Goal: Communication & Community: Answer question/provide support

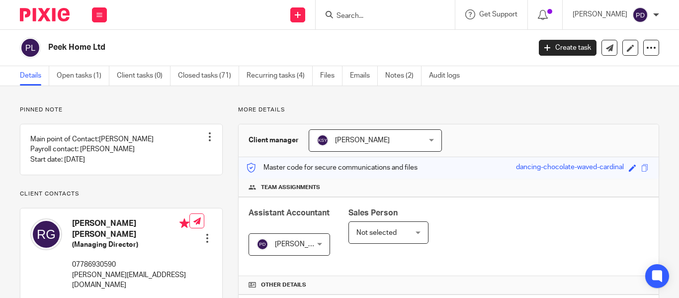
click at [341, 18] on input "Search" at bounding box center [380, 16] width 89 height 9
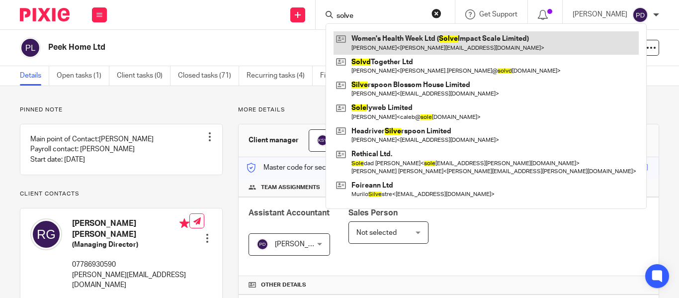
type input "solve"
click at [381, 42] on link at bounding box center [486, 42] width 305 height 23
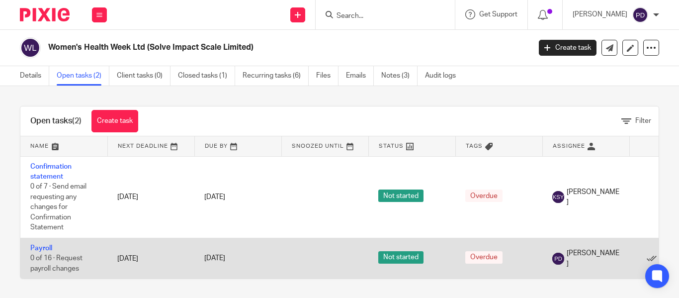
scroll to position [8, 0]
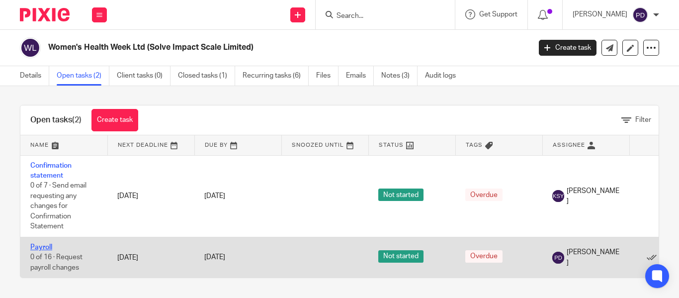
click at [46, 244] on link "Payroll" at bounding box center [41, 247] width 22 height 7
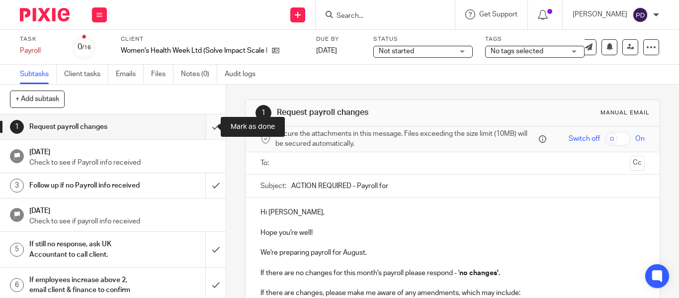
click at [208, 126] on input "submit" at bounding box center [113, 126] width 226 height 25
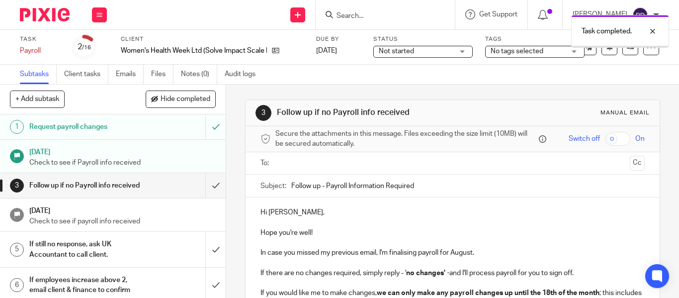
click at [207, 187] on input "submit" at bounding box center [113, 185] width 226 height 25
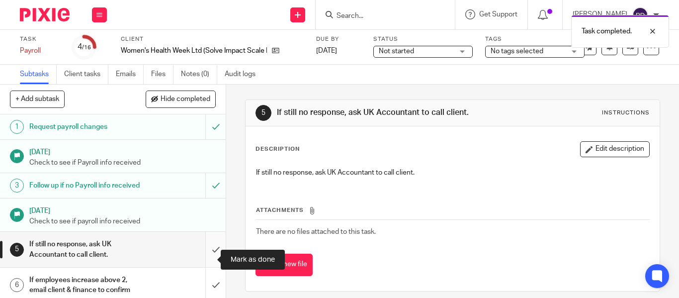
click at [206, 258] on input "submit" at bounding box center [113, 249] width 226 height 35
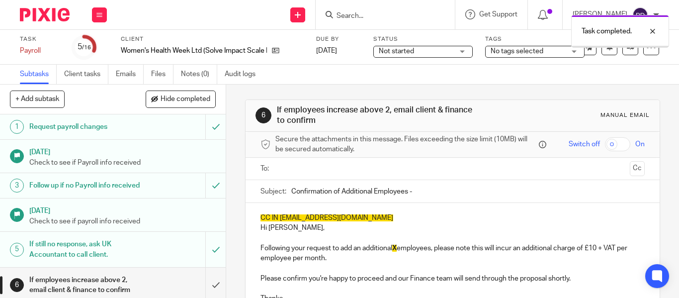
scroll to position [99, 0]
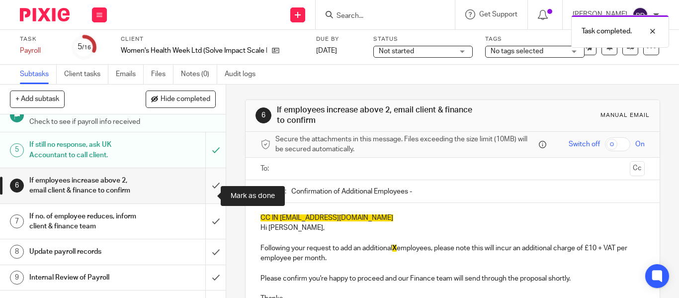
click at [205, 196] on input "submit" at bounding box center [113, 185] width 226 height 35
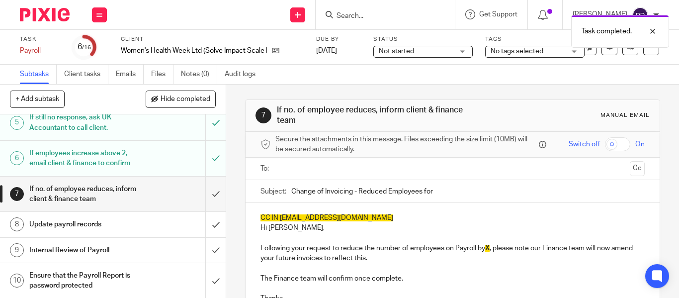
scroll to position [149, 0]
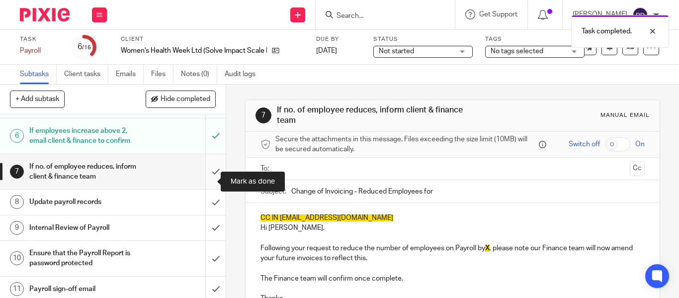
click at [202, 180] on input "submit" at bounding box center [113, 171] width 226 height 35
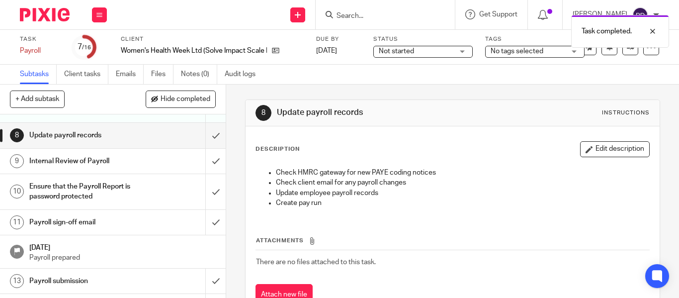
scroll to position [199, 0]
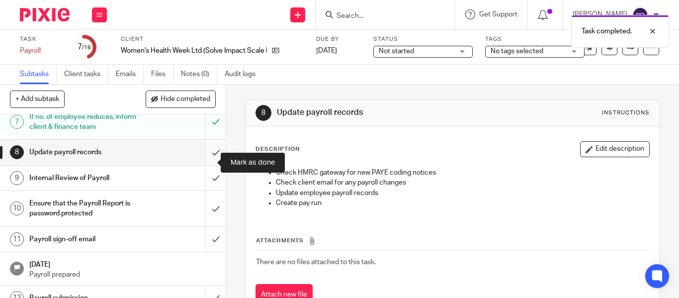
click at [203, 160] on input "submit" at bounding box center [113, 152] width 226 height 25
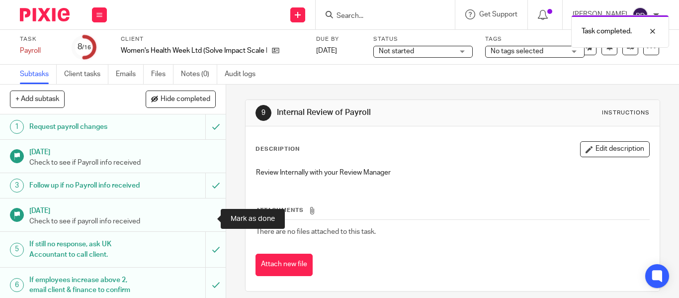
scroll to position [199, 0]
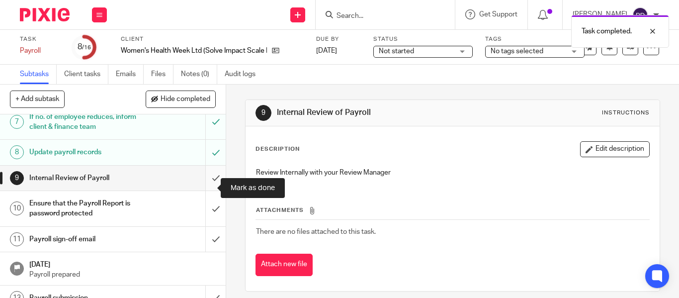
click at [204, 188] on input "submit" at bounding box center [113, 178] width 226 height 25
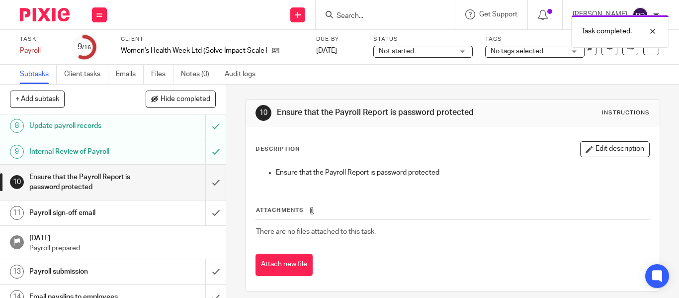
scroll to position [249, 0]
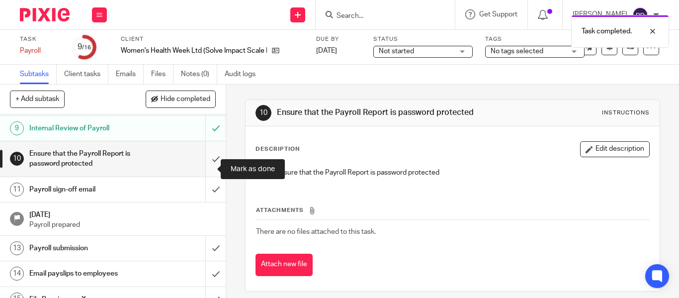
click at [200, 168] on input "submit" at bounding box center [113, 158] width 226 height 35
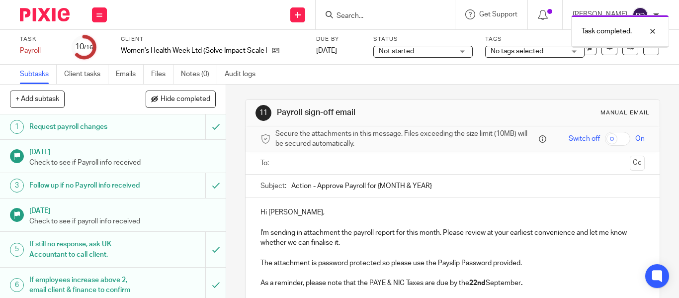
click at [289, 160] on input "text" at bounding box center [452, 163] width 347 height 11
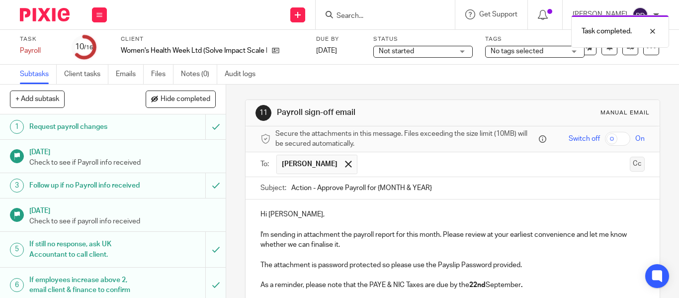
click at [630, 166] on button "Cc" at bounding box center [637, 164] width 15 height 15
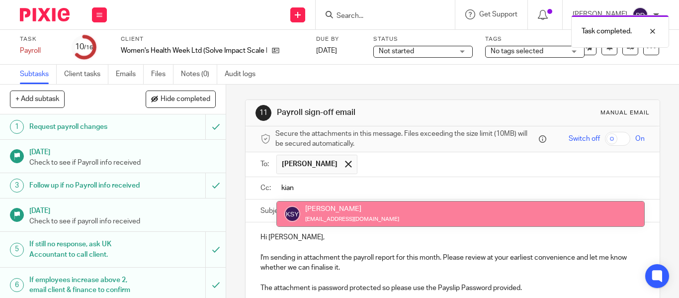
type input "kian"
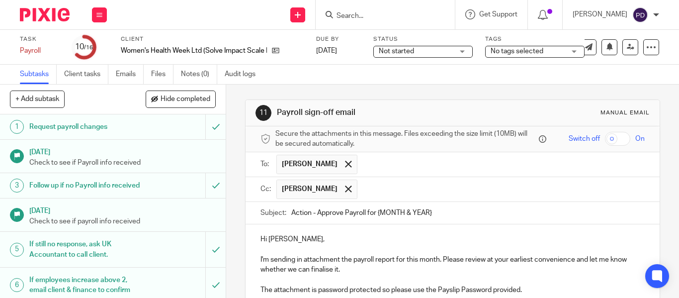
click at [463, 186] on input "text" at bounding box center [501, 188] width 278 height 19
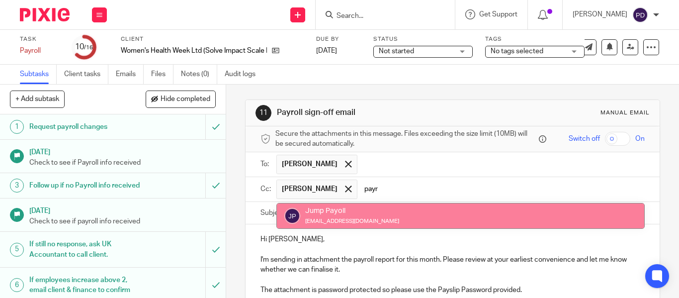
type input "payr"
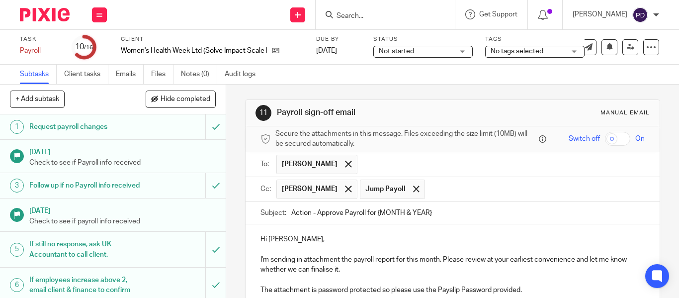
click at [434, 210] on input "Action - Approve Payroll for {MONTH & YEAR}" at bounding box center [468, 213] width 354 height 22
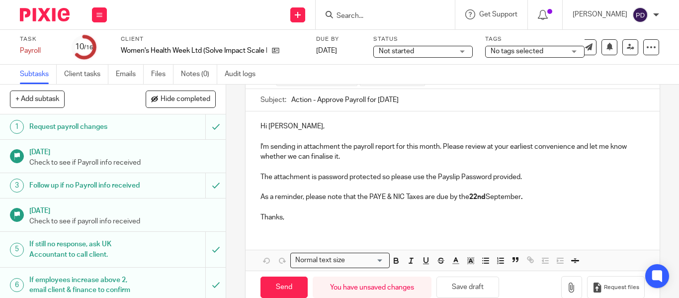
scroll to position [134, 0]
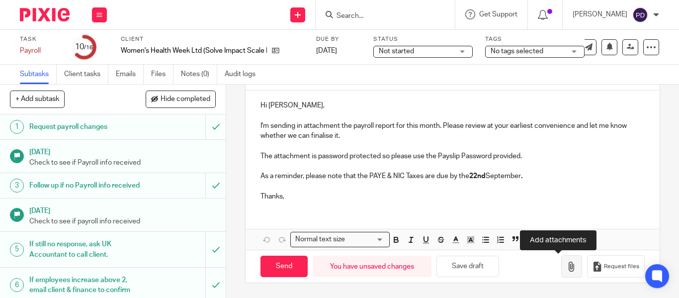
type input "Action - Approve Payroll for [DATE]"
click at [567, 267] on icon "button" at bounding box center [572, 267] width 10 height 10
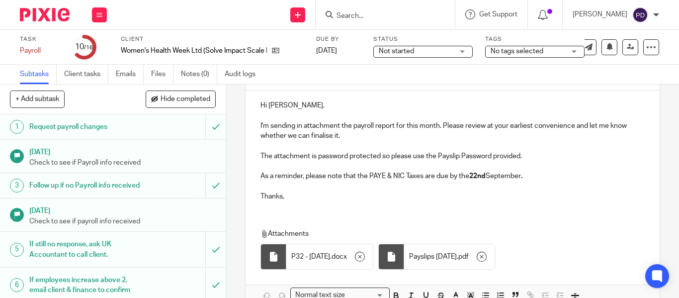
click at [539, 176] on p "As a reminder, please note that the PAYE & NIC Taxes are due by the [DATE] ." at bounding box center [453, 176] width 384 height 10
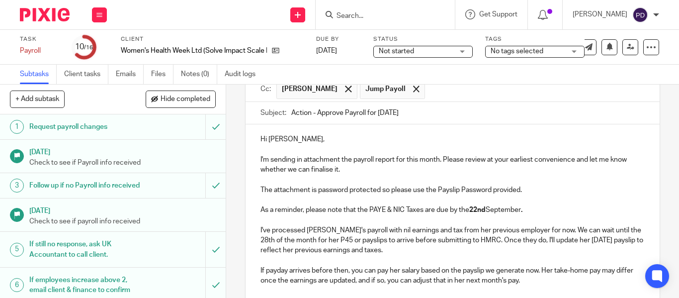
scroll to position [146, 0]
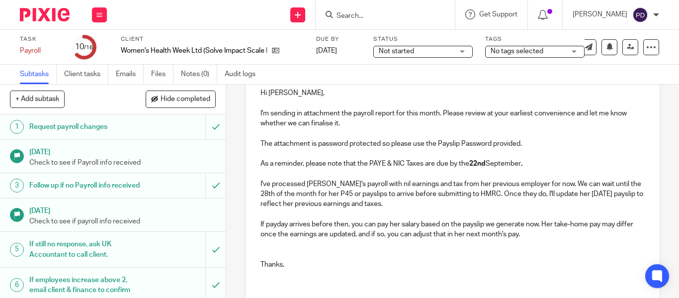
click at [320, 181] on p "I've processed [PERSON_NAME]'s payroll with nil earnings and tax from her previ…" at bounding box center [453, 194] width 384 height 30
click at [269, 248] on p at bounding box center [453, 244] width 384 height 10
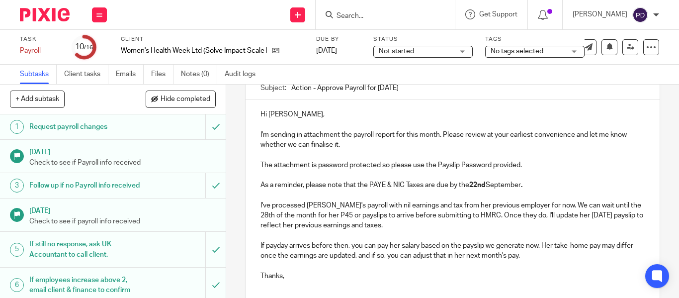
scroll to position [149, 0]
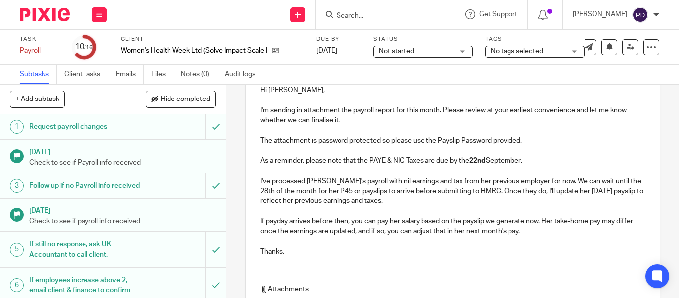
click at [502, 140] on p "The attachment is password protected so please use the Payslip Password provide…" at bounding box center [453, 141] width 384 height 10
click at [361, 192] on p "I've processed [PERSON_NAME]'s payroll with nil earnings and tax from her previ…" at bounding box center [453, 191] width 384 height 30
click at [490, 142] on p "The attachment is password protected so please use the Payslip Password to open…" at bounding box center [453, 141] width 384 height 10
drag, startPoint x: 494, startPoint y: 140, endPoint x: 579, endPoint y: 140, distance: 84.5
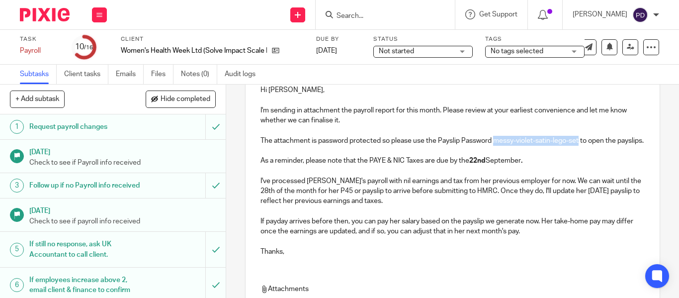
click at [579, 140] on p "The attachment is password protected so please use the Payslip Password messy-v…" at bounding box center [453, 141] width 384 height 10
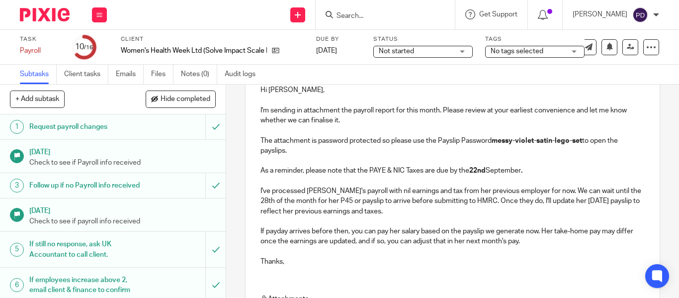
click at [308, 154] on p "The attachment is password protected so please use the Payslip Password messy-v…" at bounding box center [453, 146] width 384 height 20
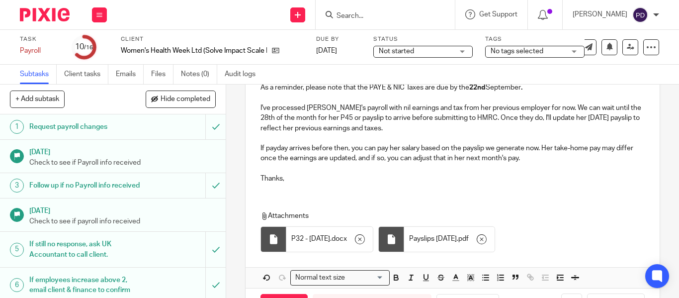
scroll to position [270, 0]
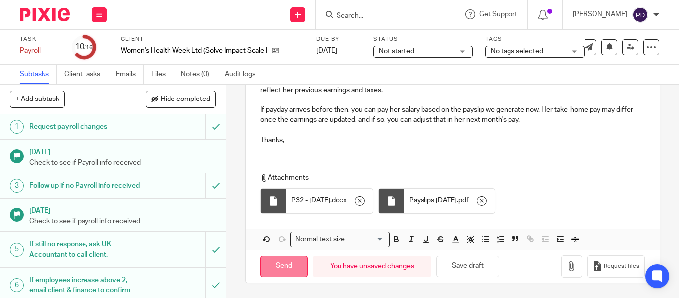
click at [283, 265] on input "Send" at bounding box center [284, 266] width 47 height 21
type input "Sent"
